Goal: Task Accomplishment & Management: Manage account settings

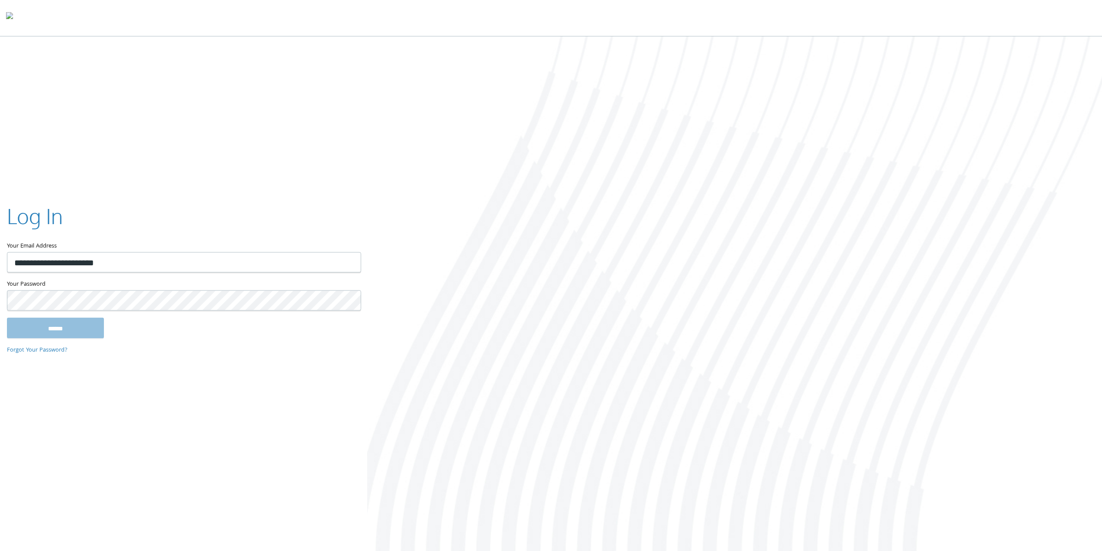
type input "**********"
click at [7, 317] on input "******" at bounding box center [55, 327] width 97 height 21
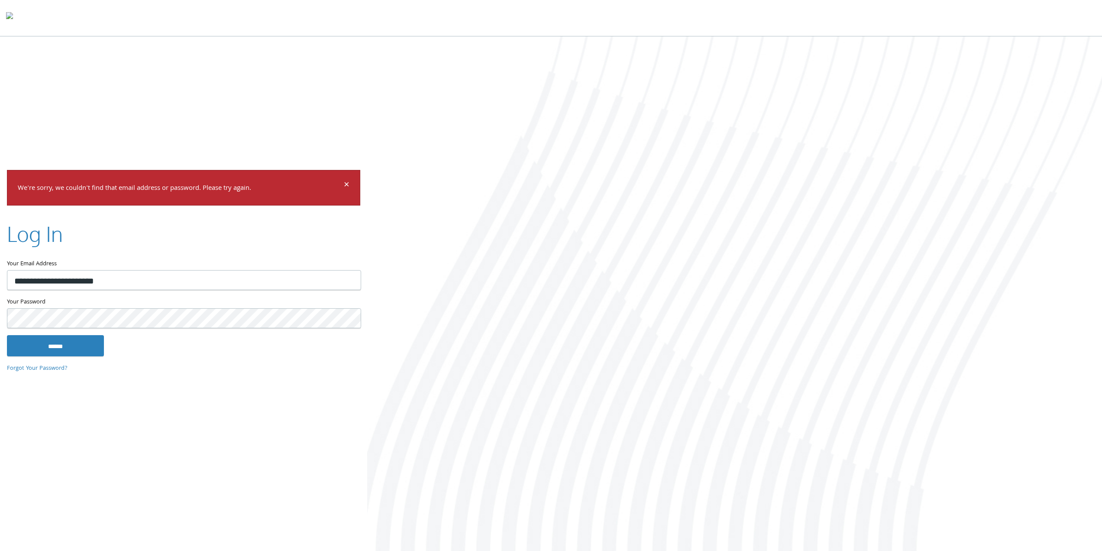
click at [7, 335] on input "******" at bounding box center [55, 345] width 97 height 21
